Goal: Use online tool/utility: Utilize a website feature to perform a specific function

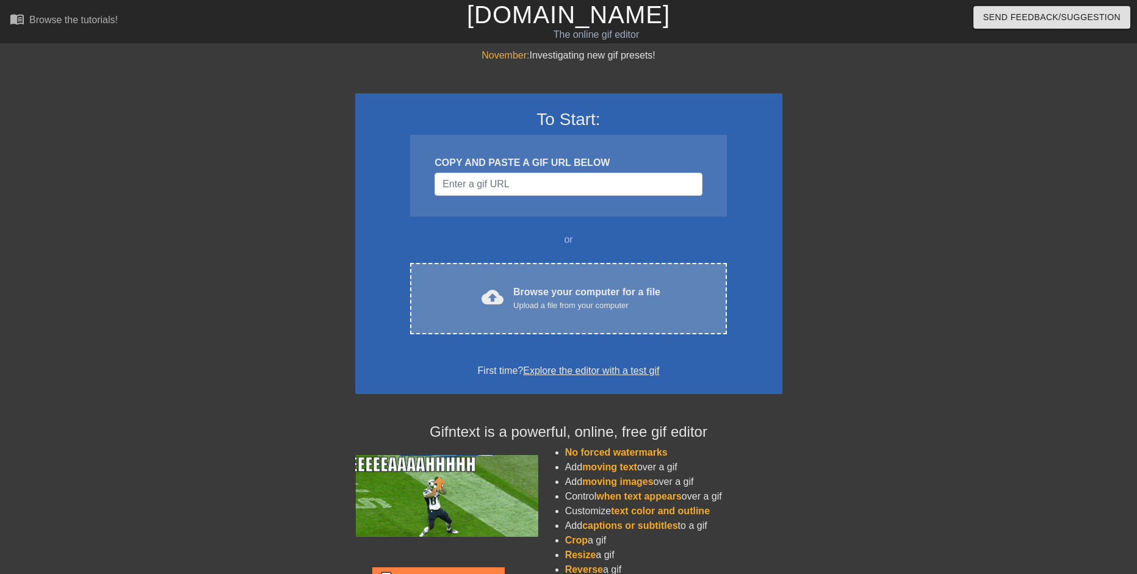
click at [583, 277] on div "cloud_upload Browse your computer for a file Upload a file from your computer C…" at bounding box center [568, 298] width 316 height 71
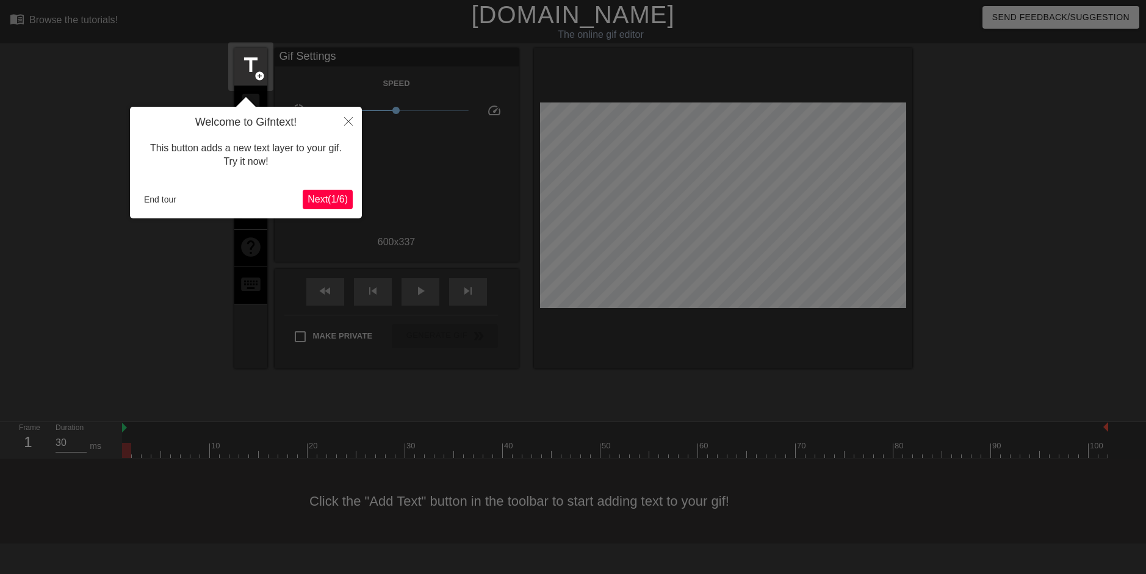
click at [317, 186] on div "Welcome to Gifntext! This button adds a new text layer to your gif. Try it now!…" at bounding box center [246, 163] width 232 height 112
click at [316, 194] on span "Next ( 1 / 6 )" at bounding box center [328, 199] width 40 height 10
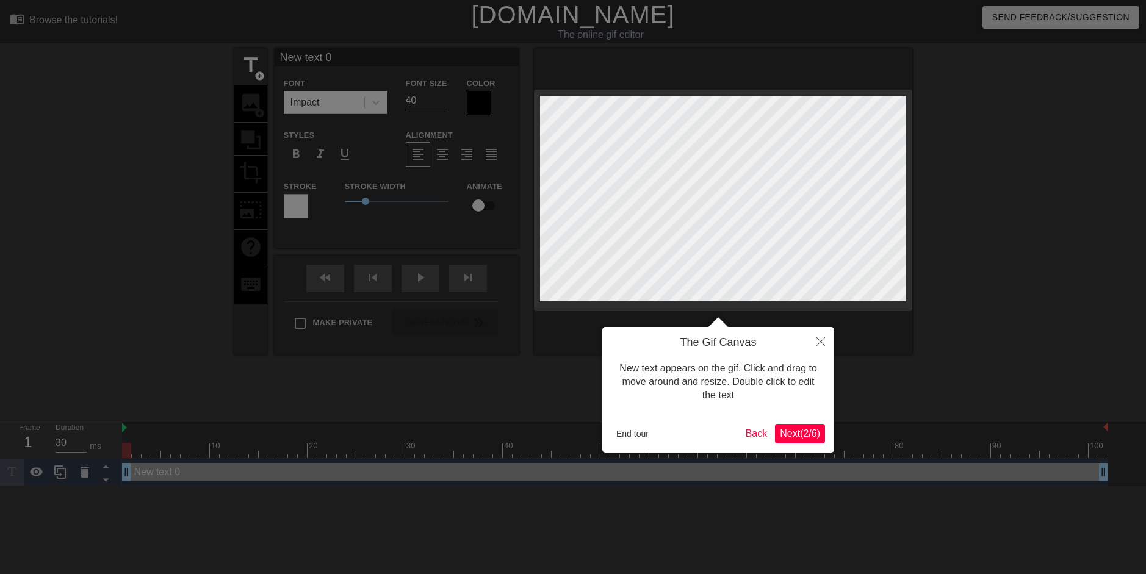
click at [316, 193] on div at bounding box center [573, 287] width 1146 height 574
click at [775, 427] on button "Next ( 2 / 6 )" at bounding box center [800, 434] width 50 height 20
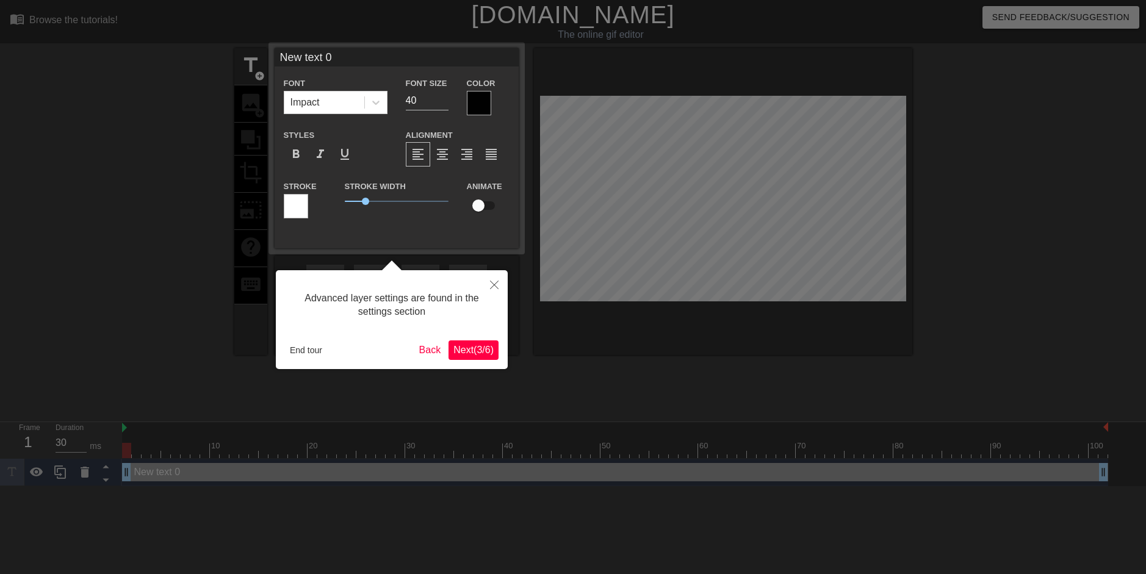
click at [469, 348] on span "Next ( 3 / 6 )" at bounding box center [474, 350] width 40 height 10
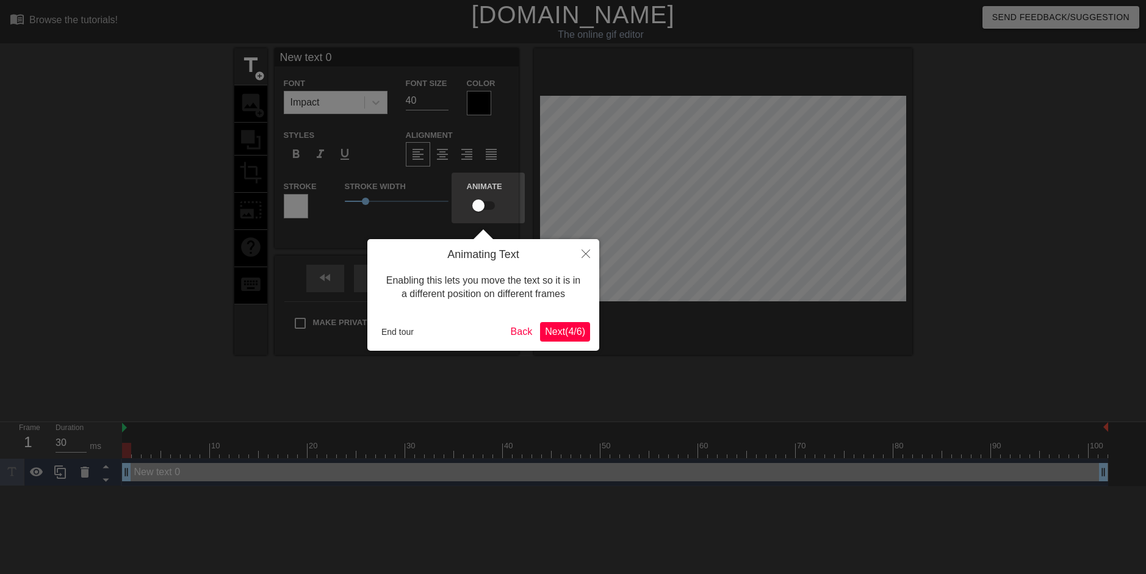
click at [549, 324] on button "Next ( 4 / 6 )" at bounding box center [565, 332] width 50 height 20
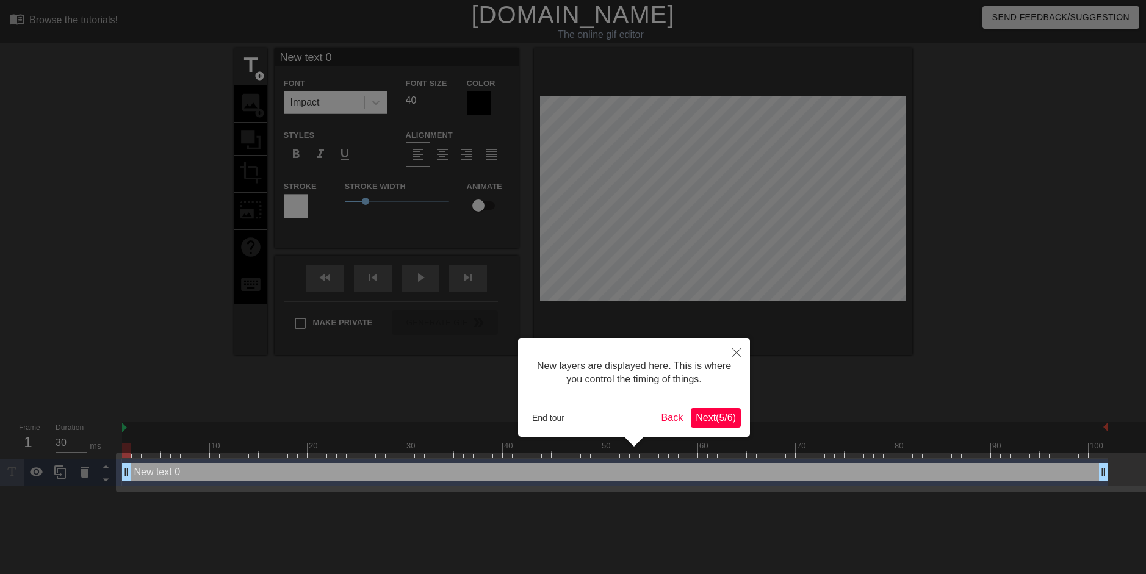
click at [709, 416] on span "Next ( 5 / 6 )" at bounding box center [716, 418] width 40 height 10
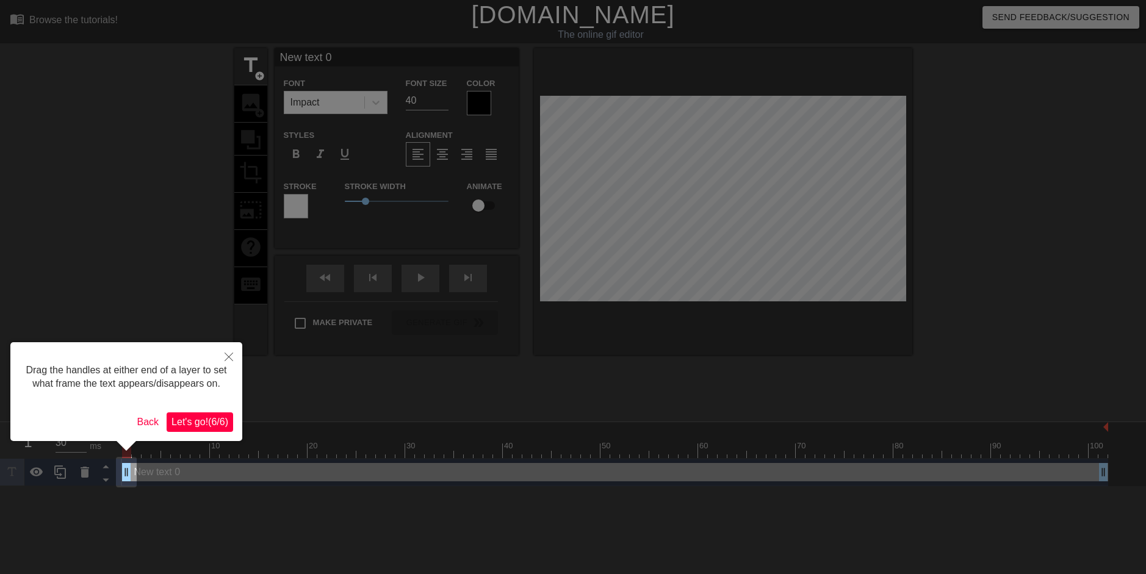
click at [216, 423] on span "Let's go! ( 6 / 6 )" at bounding box center [200, 422] width 57 height 10
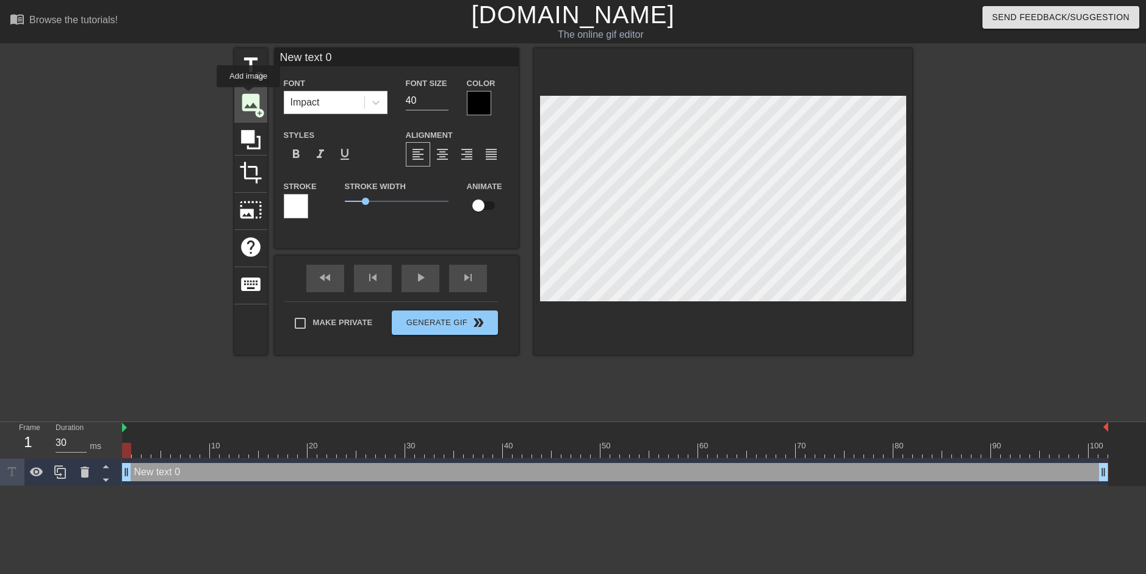
click at [248, 96] on span "image" at bounding box center [250, 102] width 23 height 23
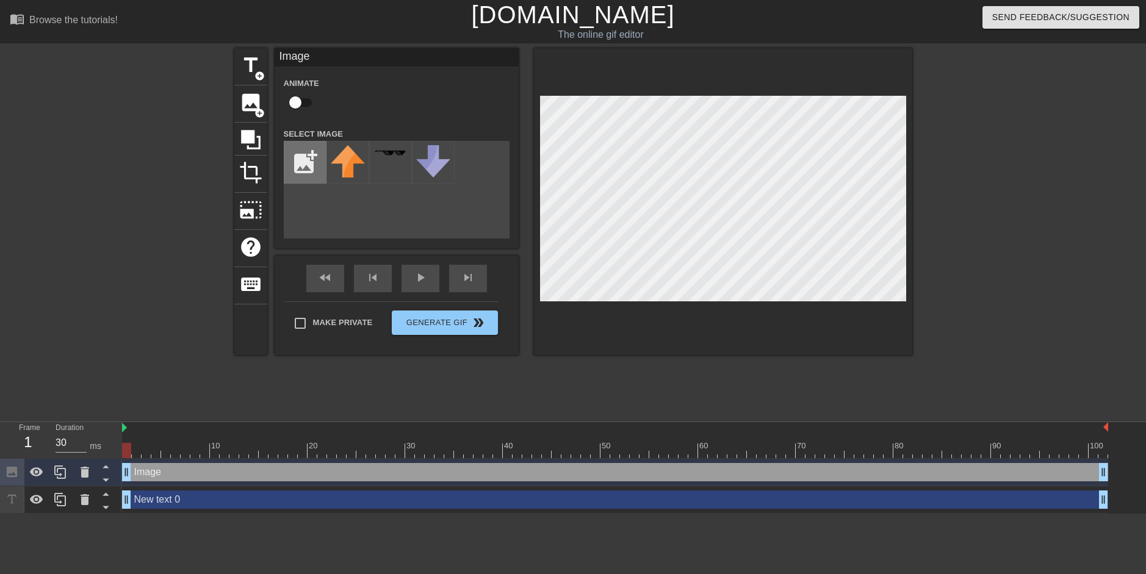
click at [303, 161] on input "file" at bounding box center [305, 163] width 42 height 42
type input "C:\fakepath\Flag_of_Turkey.svg.webp"
click at [355, 167] on div at bounding box center [348, 162] width 43 height 43
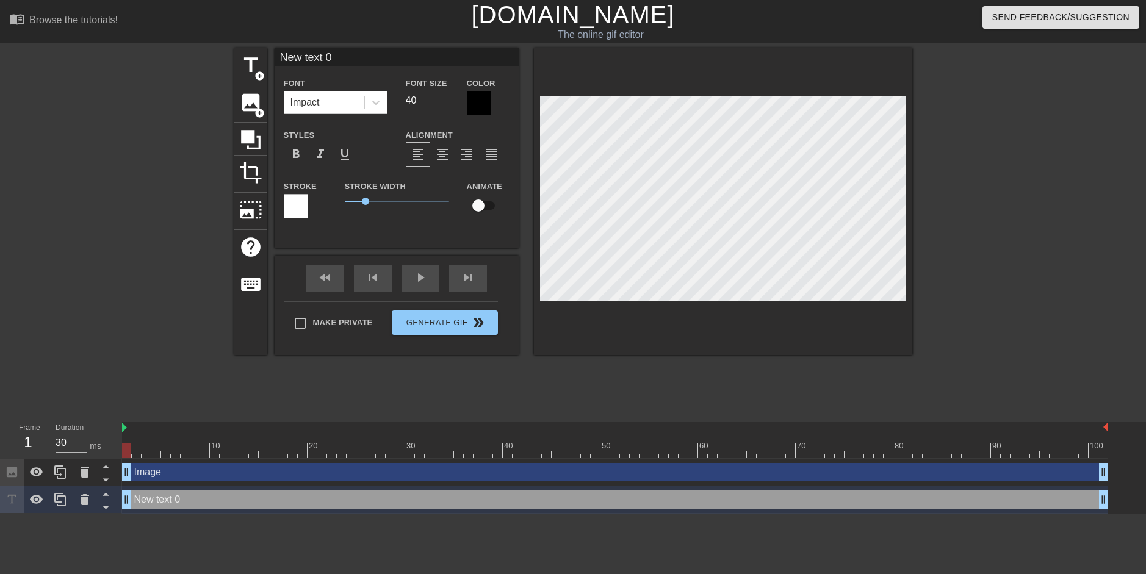
scroll to position [2, 1]
click at [248, 117] on div "image add_circle" at bounding box center [250, 103] width 33 height 37
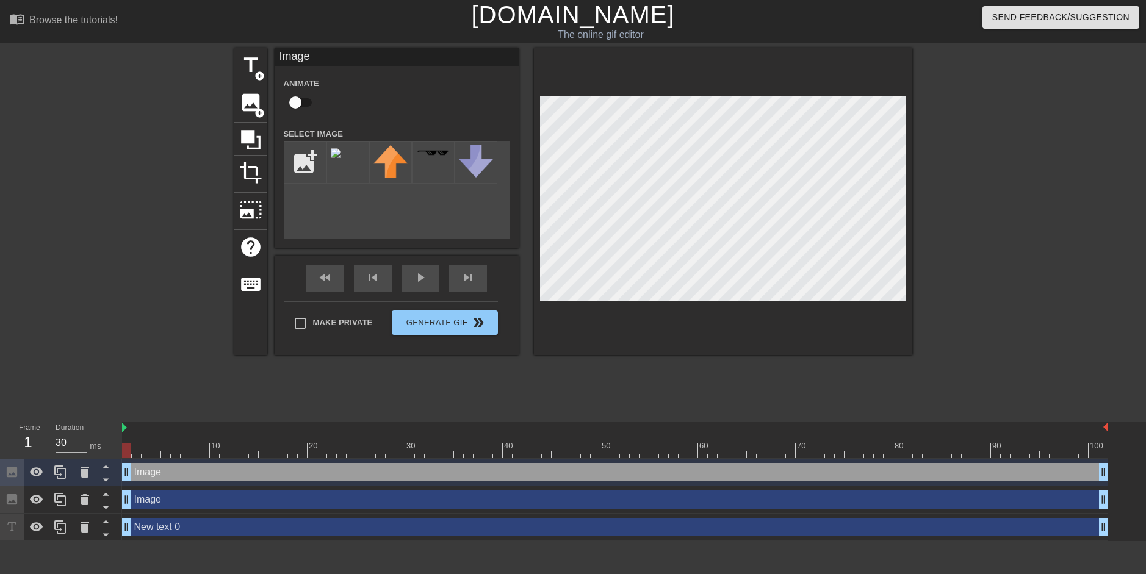
click at [187, 479] on div "Image drag_handle drag_handle" at bounding box center [615, 472] width 986 height 18
click at [167, 534] on div "New text 0 drag_handle drag_handle" at bounding box center [615, 527] width 986 height 18
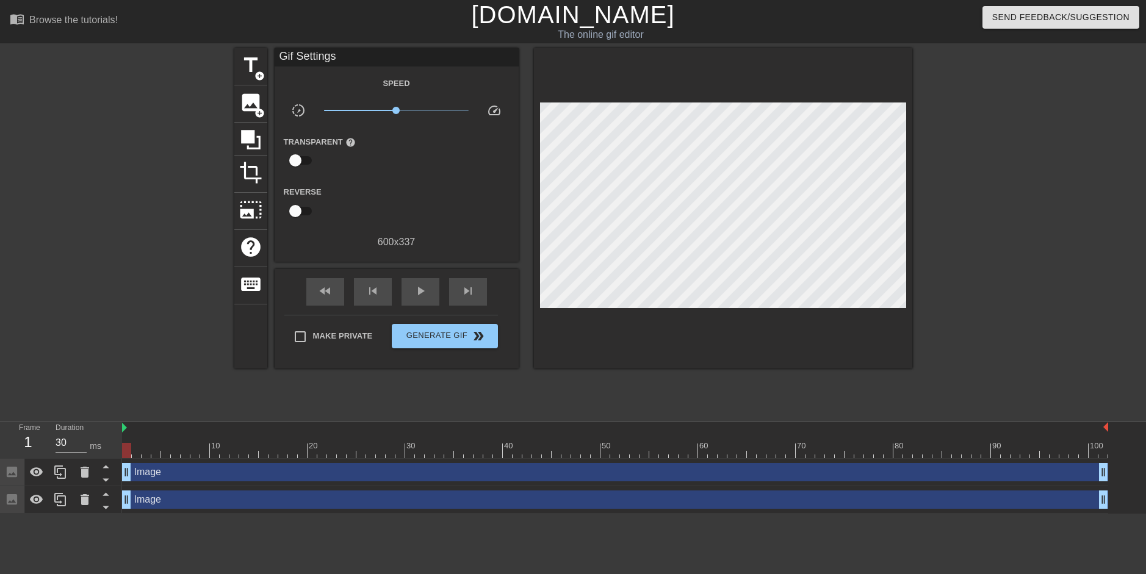
click at [186, 506] on div "Image drag_handle drag_handle" at bounding box center [615, 500] width 986 height 18
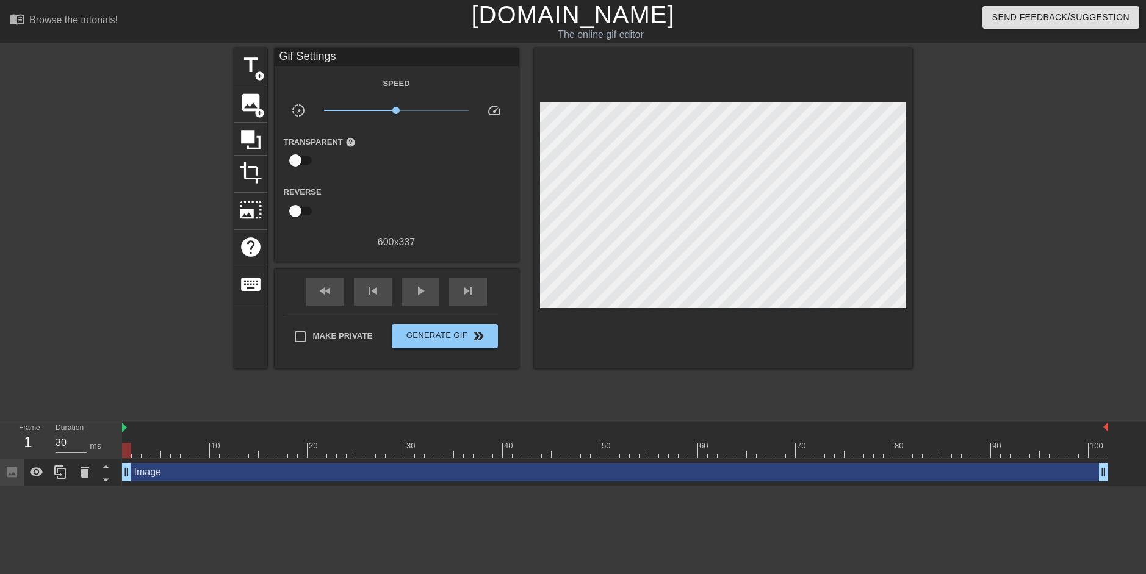
click at [219, 479] on div "Image drag_handle drag_handle" at bounding box center [615, 472] width 986 height 18
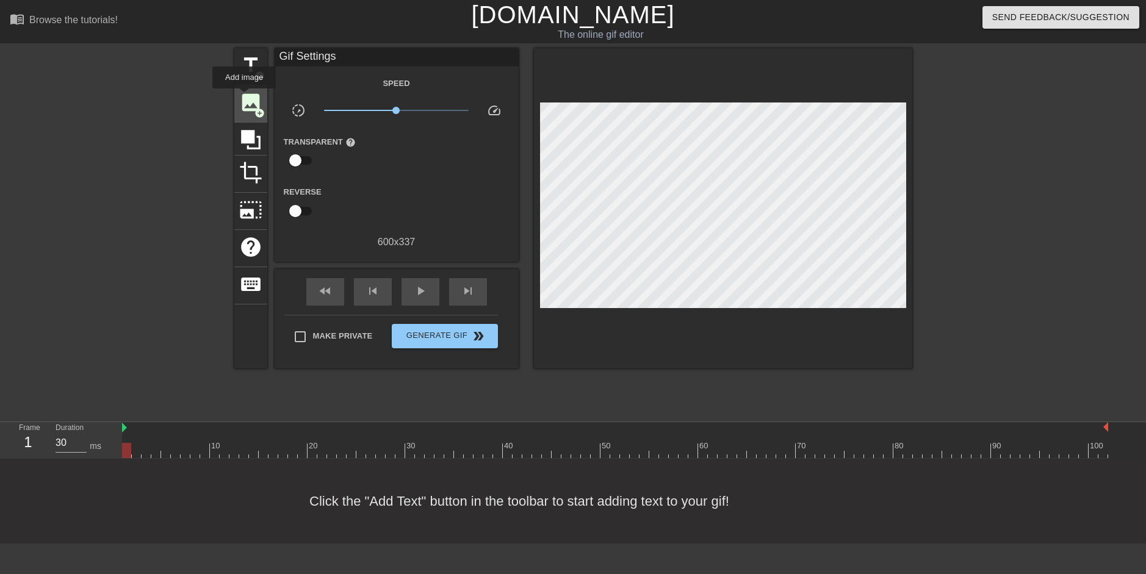
click at [244, 97] on span "image" at bounding box center [250, 102] width 23 height 23
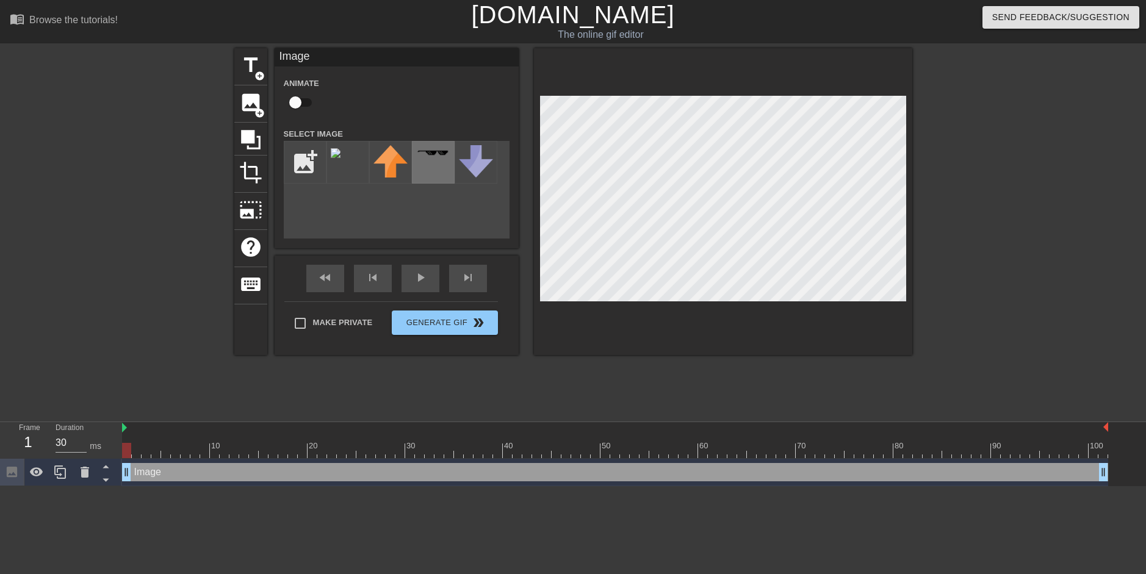
click at [433, 162] on div at bounding box center [433, 162] width 43 height 43
click at [436, 173] on div at bounding box center [433, 162] width 43 height 43
click at [576, 214] on div "title add_circle image add_circle crop photo_size_select_large help keyboard Im…" at bounding box center [573, 201] width 678 height 307
click at [430, 188] on div "add_photo_alternate" at bounding box center [397, 190] width 226 height 98
click at [433, 172] on div at bounding box center [433, 162] width 43 height 43
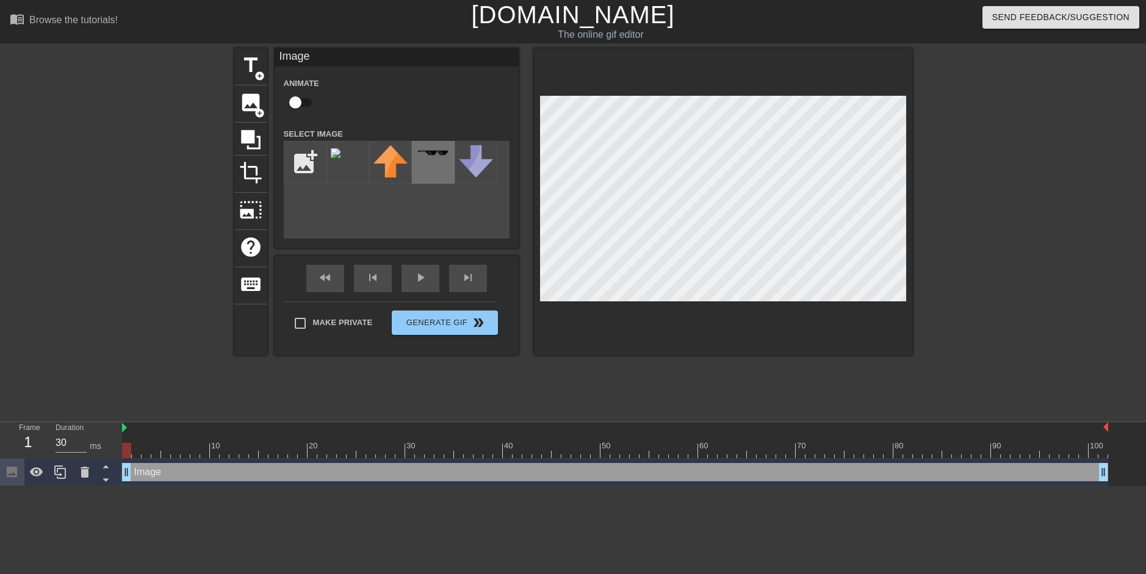
click at [433, 172] on div at bounding box center [433, 162] width 43 height 43
